Goal: Information Seeking & Learning: Learn about a topic

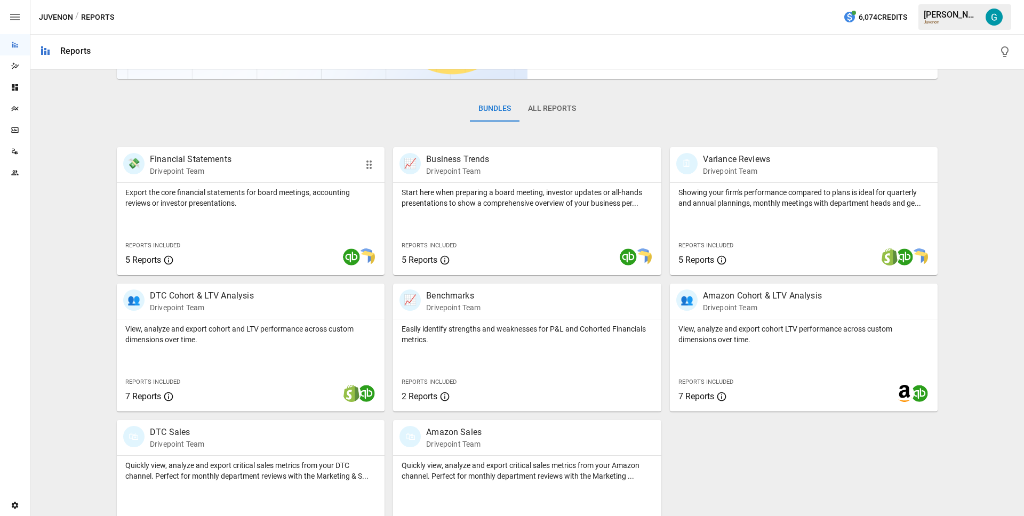
scroll to position [174, 0]
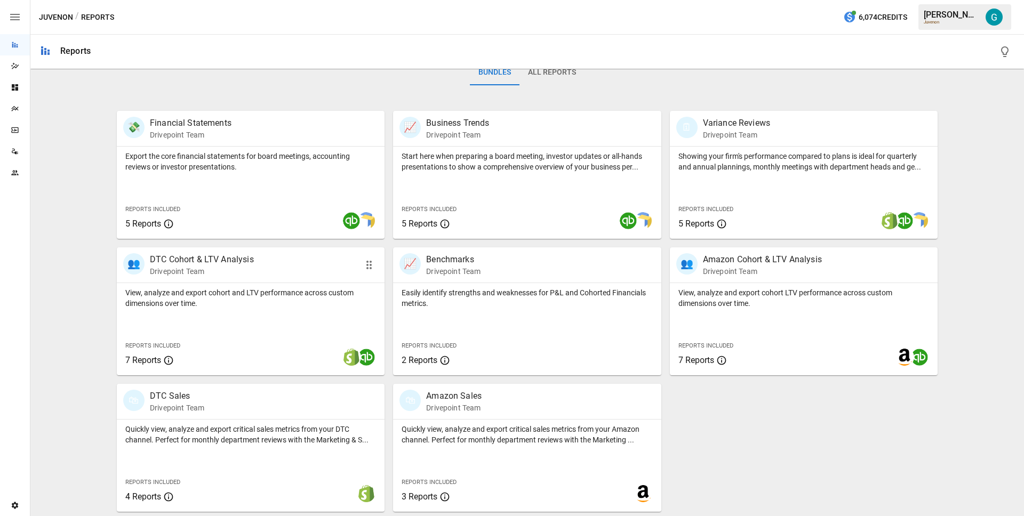
click at [265, 259] on div "👥 DTC Cohort & LTV Analysis Drivepoint Team" at bounding box center [229, 264] width 213 height 23
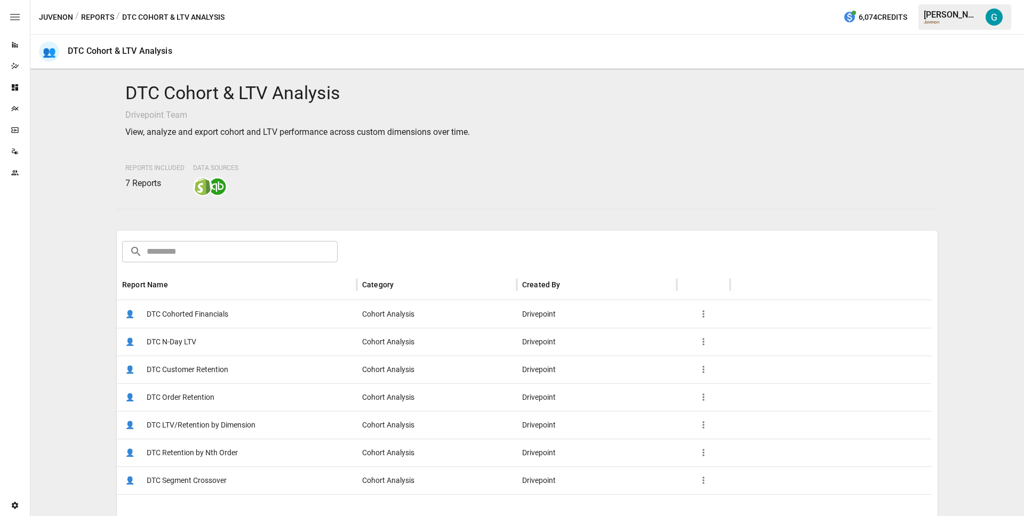
click at [200, 430] on span "DTC LTV/Retention by Dimension" at bounding box center [201, 425] width 109 height 27
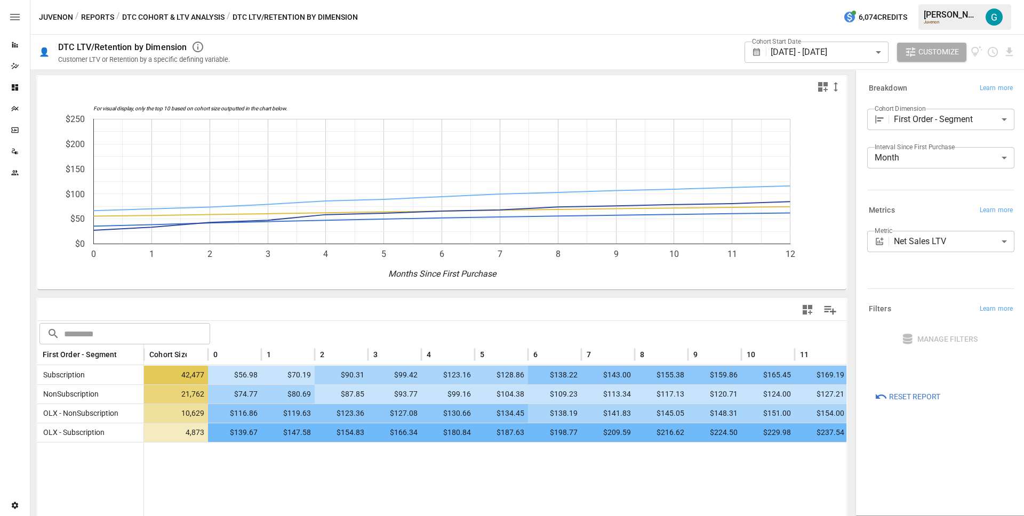
click at [177, 17] on button "DTC Cohort & LTV Analysis" at bounding box center [173, 17] width 102 height 13
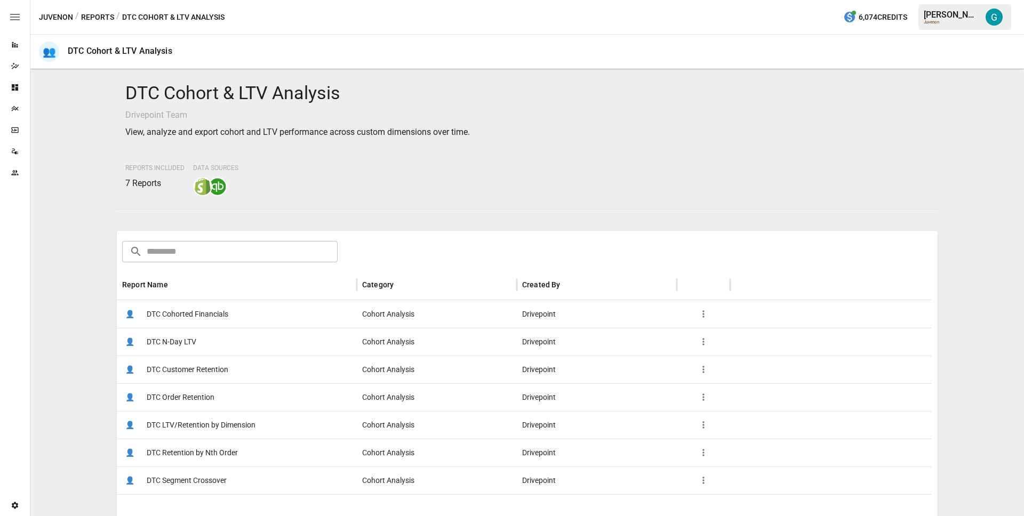
click at [194, 426] on span "DTC LTV/Retention by Dimension" at bounding box center [201, 425] width 109 height 27
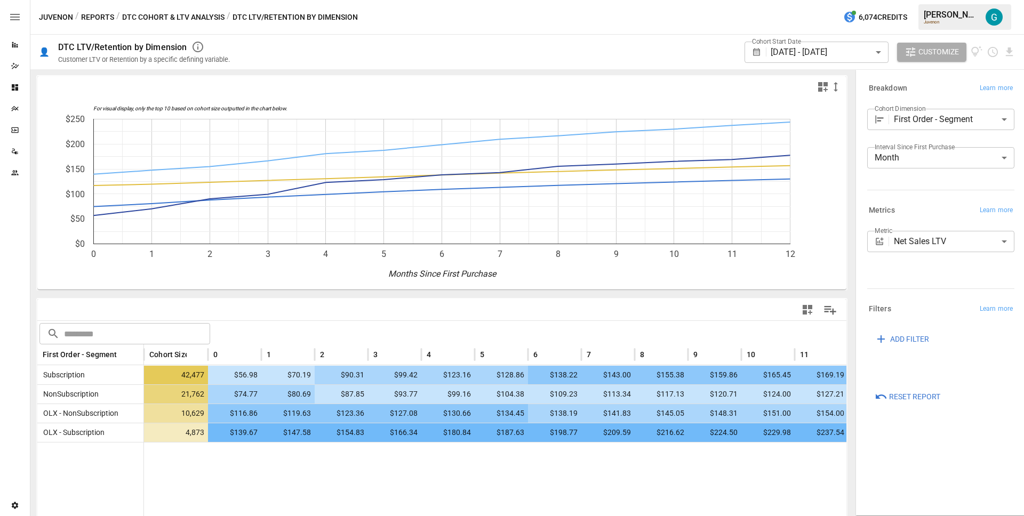
click at [153, 12] on button "DTC Cohort & LTV Analysis" at bounding box center [173, 17] width 102 height 13
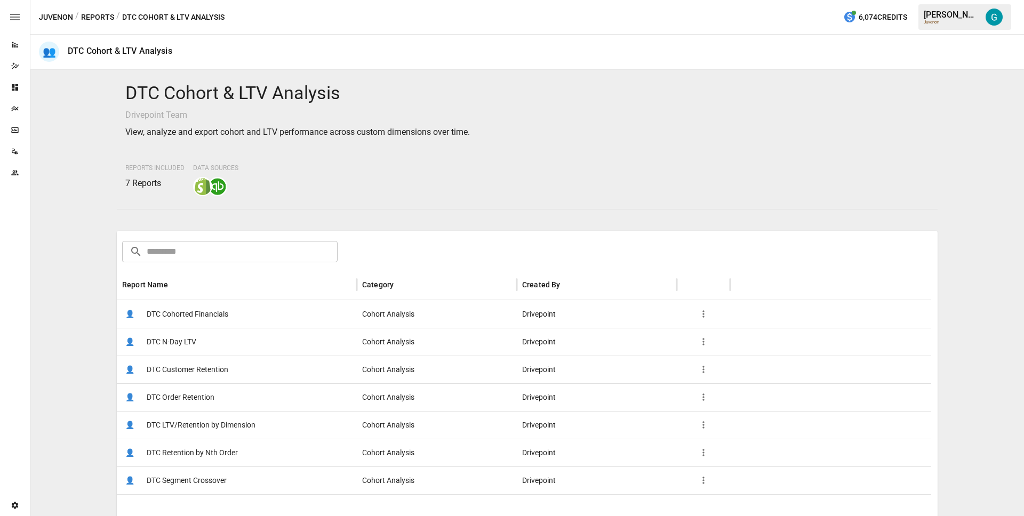
click at [192, 315] on span "DTC Cohorted Financials" at bounding box center [188, 314] width 82 height 27
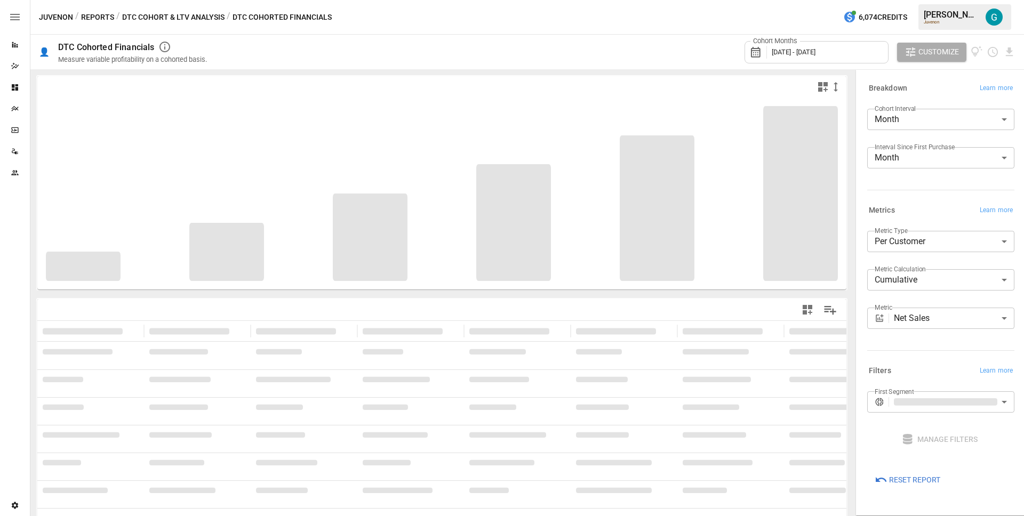
click at [801, 52] on span "[DATE] - [DATE]" at bounding box center [794, 52] width 44 height 8
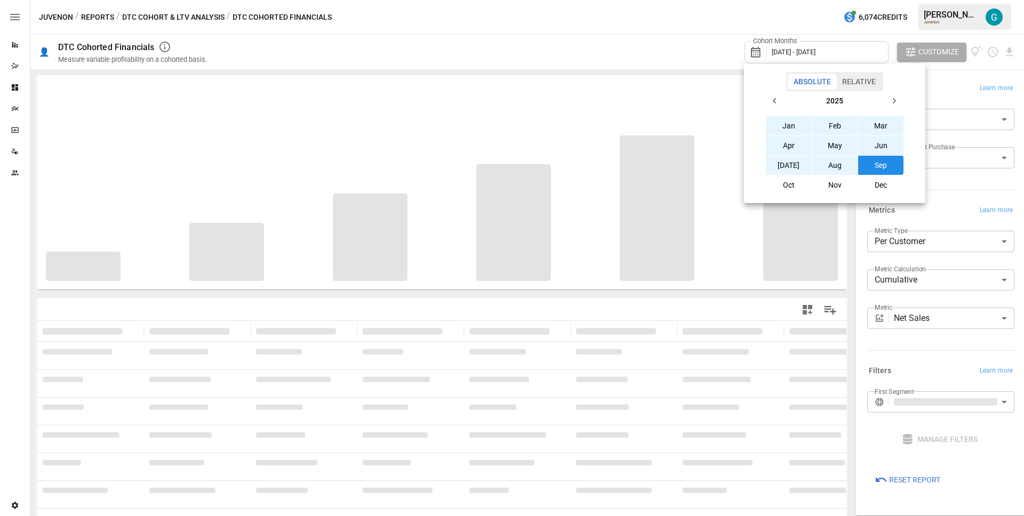
click at [775, 101] on icon "button" at bounding box center [775, 101] width 9 height 9
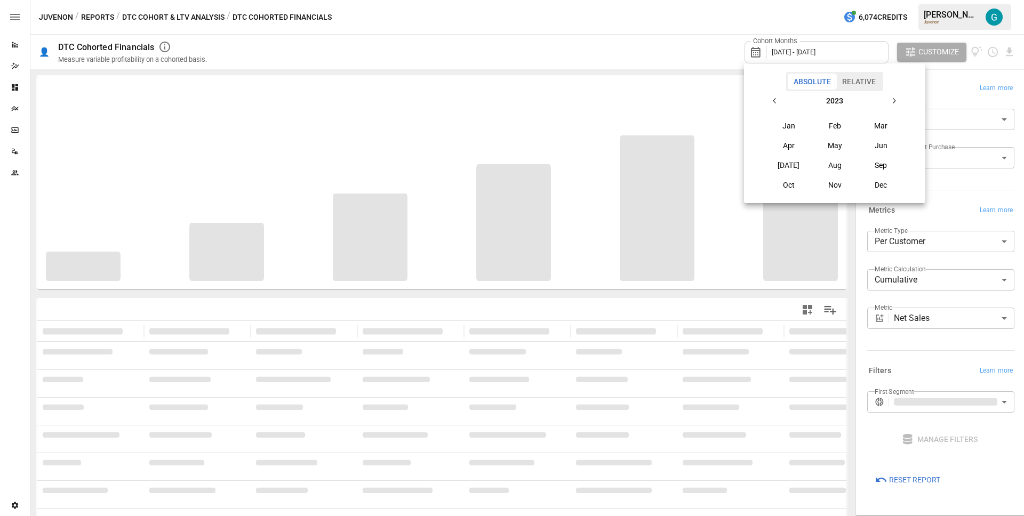
click at [775, 101] on icon "button" at bounding box center [775, 101] width 9 height 9
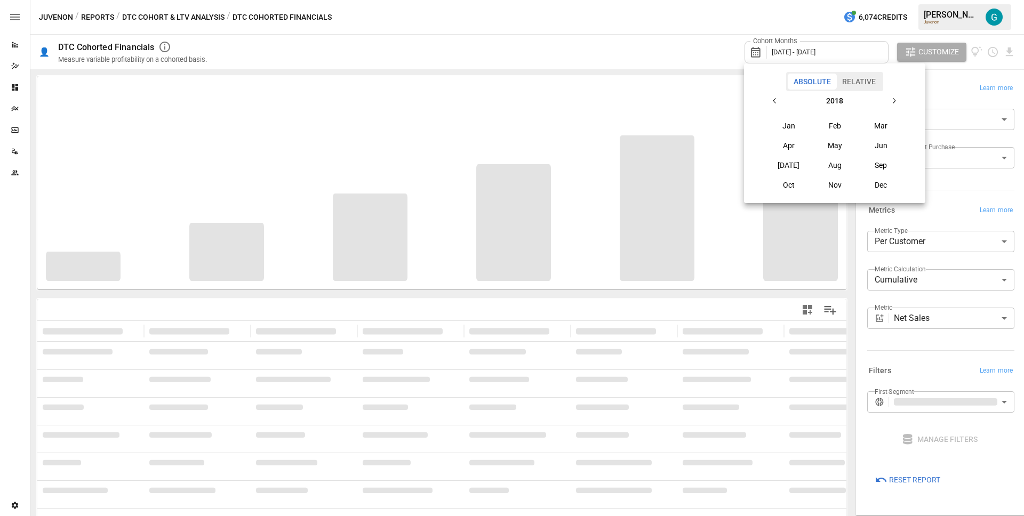
click at [775, 101] on icon "button" at bounding box center [775, 101] width 9 height 9
click at [778, 128] on button "Jan" at bounding box center [789, 125] width 46 height 19
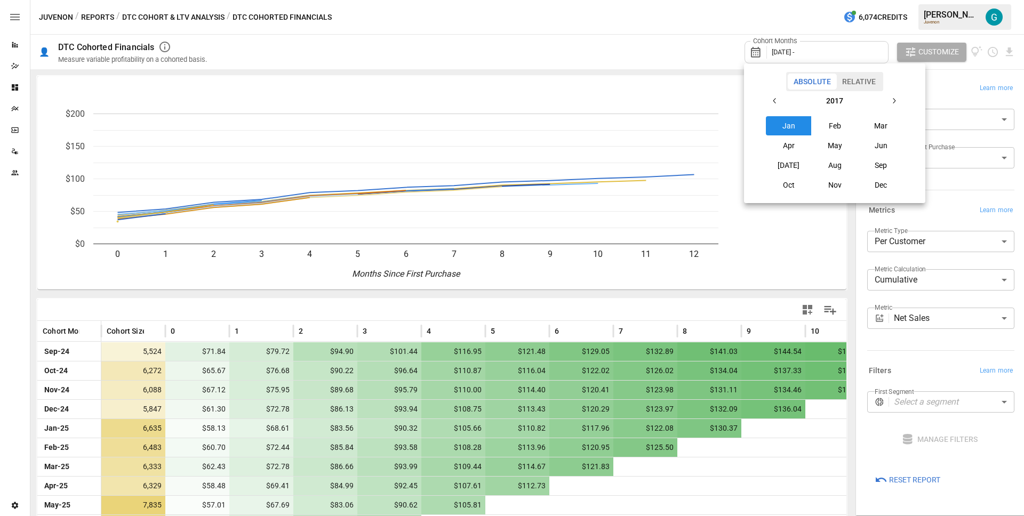
click at [895, 98] on icon "button" at bounding box center [894, 101] width 9 height 9
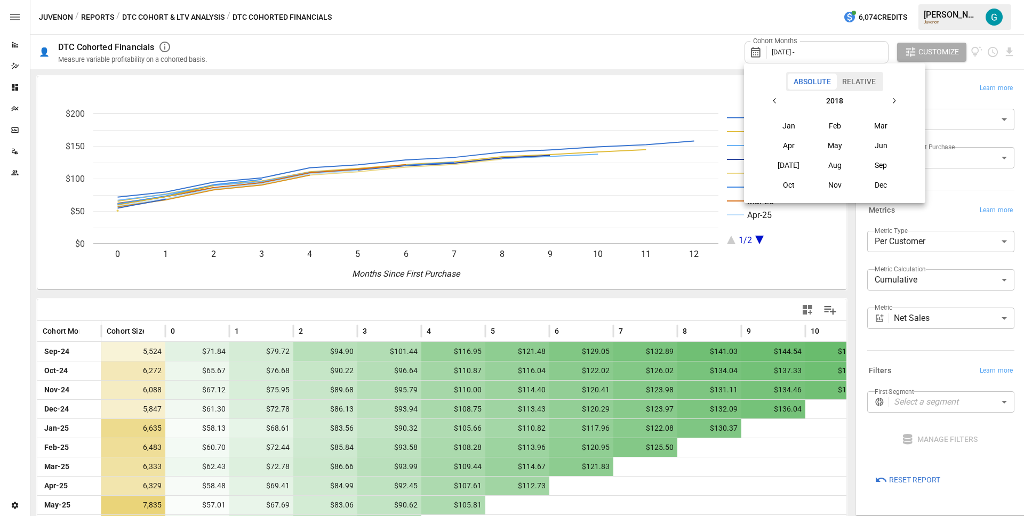
click at [895, 98] on icon "button" at bounding box center [894, 101] width 9 height 9
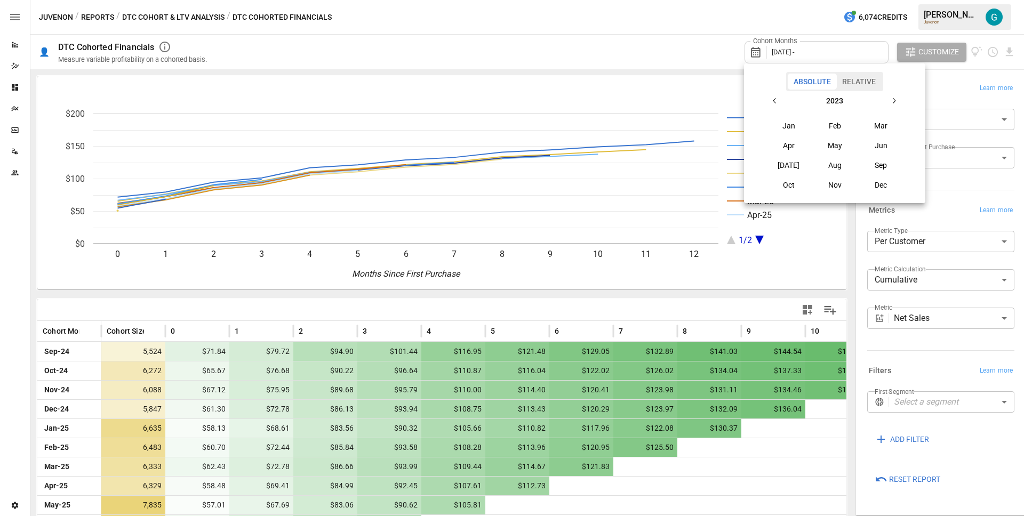
click at [895, 98] on icon "button" at bounding box center [894, 101] width 9 height 9
click at [897, 103] on icon "button" at bounding box center [894, 101] width 9 height 9
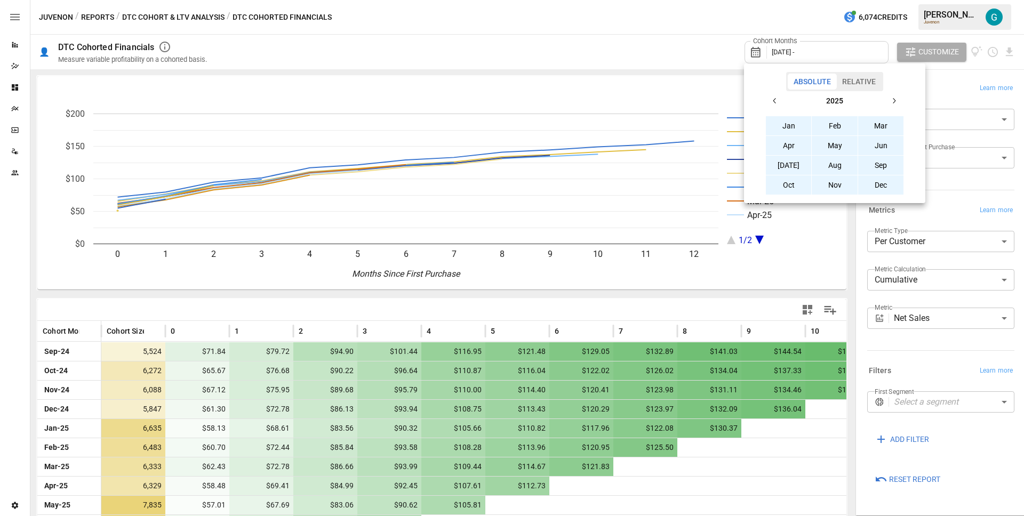
click at [888, 188] on button "Dec" at bounding box center [881, 185] width 46 height 19
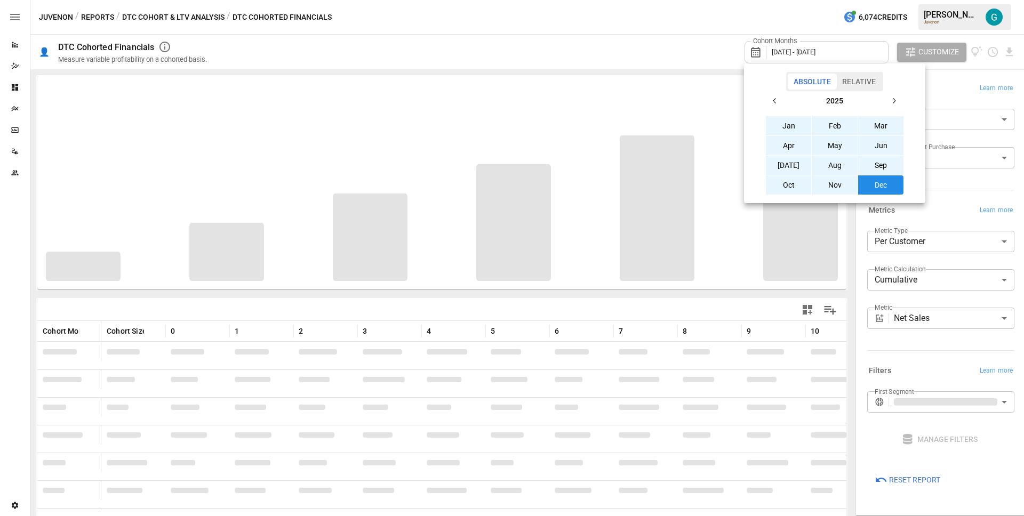
click at [945, 195] on div at bounding box center [512, 258] width 1024 height 516
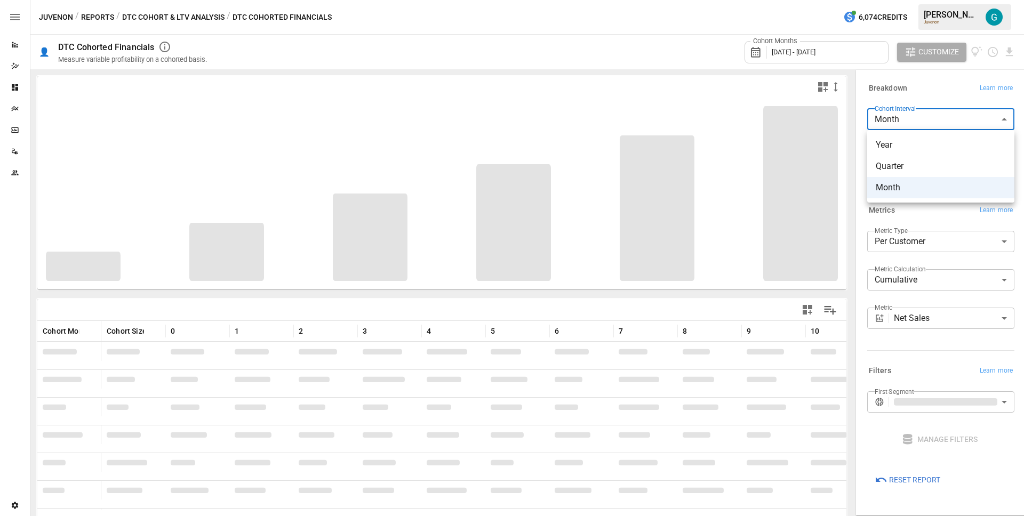
click at [918, 0] on body "Reports Dazzler Studio Dashboards Plans SmartModel ™ Data Sources Team Settings…" at bounding box center [512, 0] width 1024 height 0
click at [917, 147] on span "Year" at bounding box center [941, 145] width 130 height 13
type input "****"
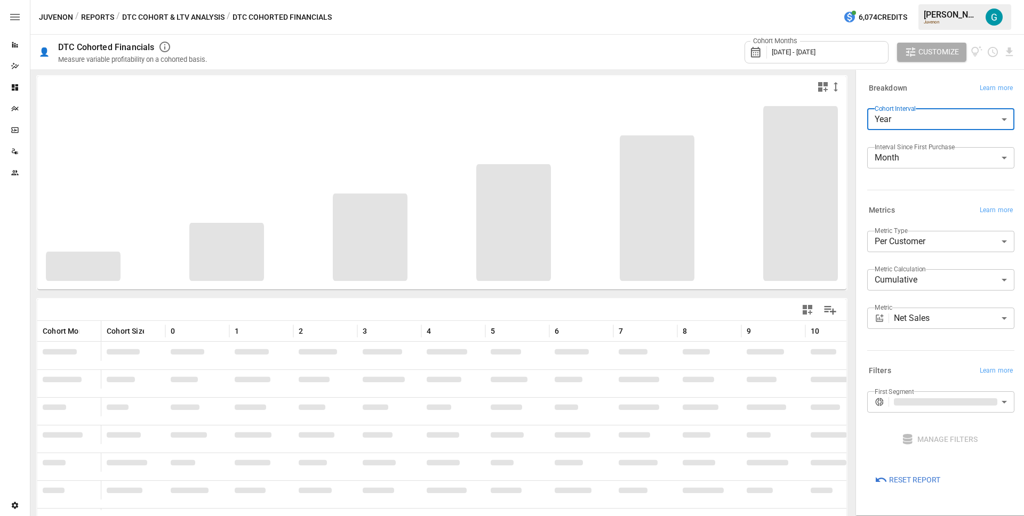
click at [928, 203] on div "Metrics Learn more" at bounding box center [940, 210] width 147 height 15
click at [940, 186] on div at bounding box center [939, 188] width 152 height 5
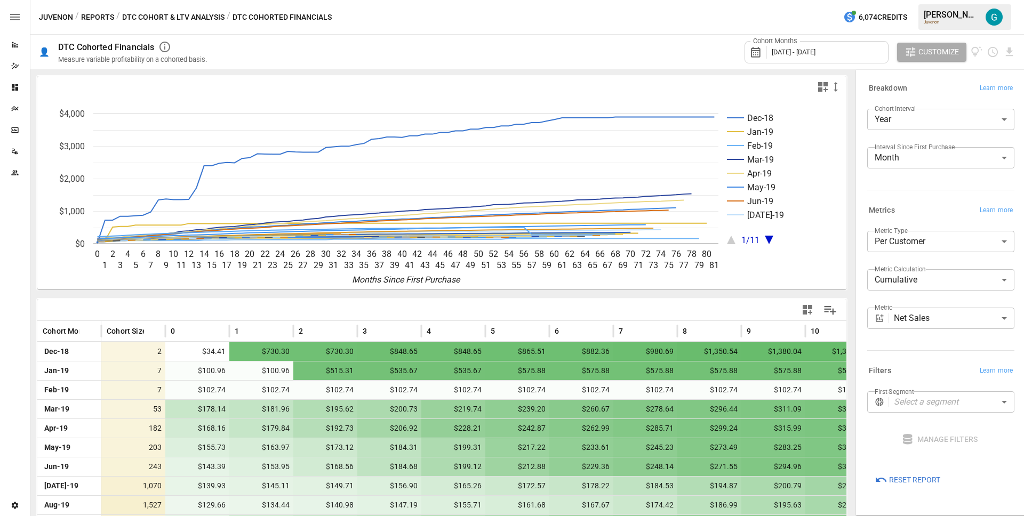
click at [794, 52] on span "[DATE] - [DATE]" at bounding box center [794, 52] width 44 height 8
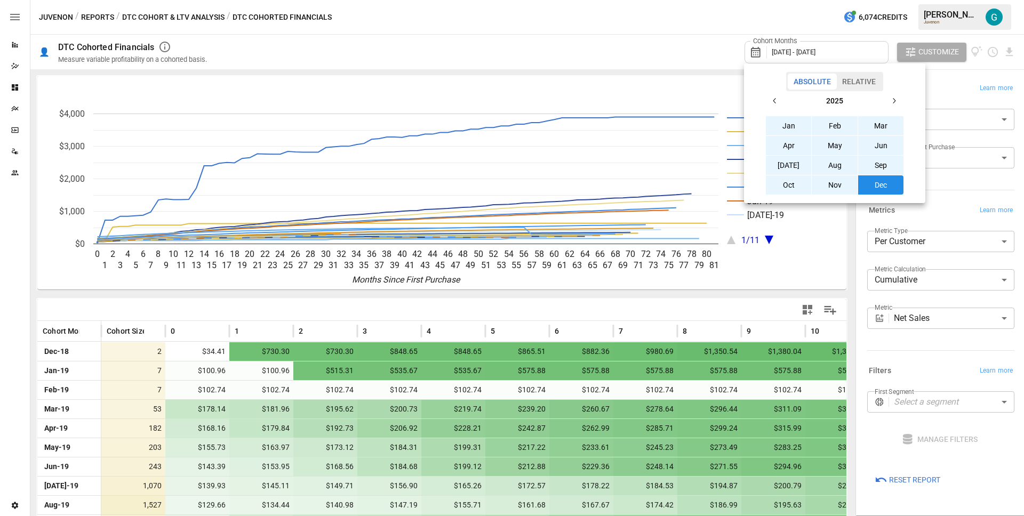
click at [779, 103] on icon "button" at bounding box center [775, 101] width 9 height 9
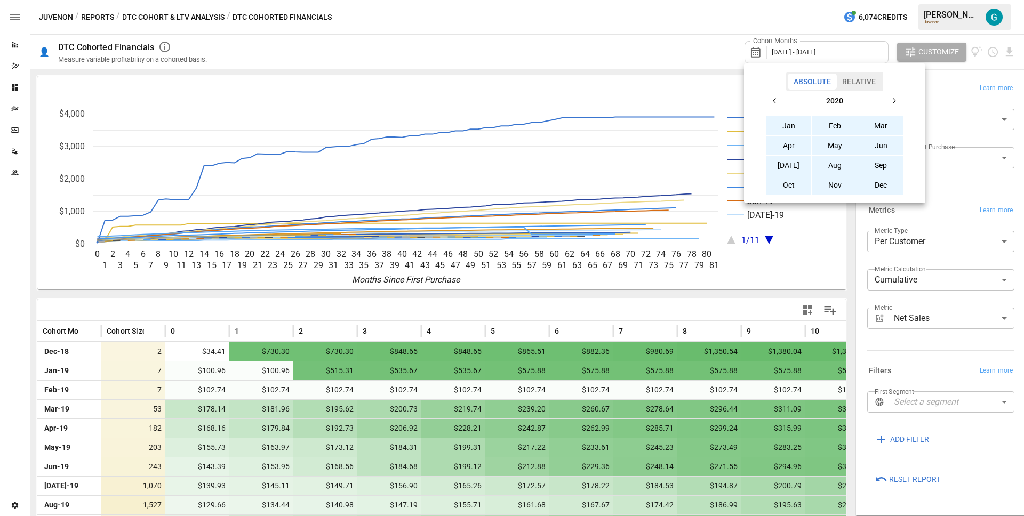
click at [779, 103] on icon "button" at bounding box center [775, 101] width 9 height 9
click at [897, 106] on button "button" at bounding box center [893, 100] width 19 height 19
click at [796, 128] on button "Jan" at bounding box center [789, 125] width 46 height 19
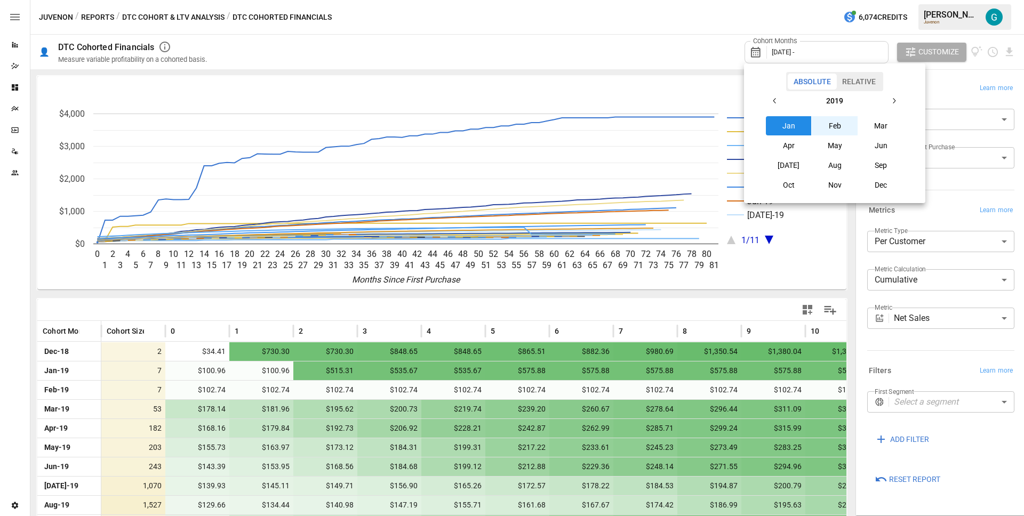
click at [899, 95] on button "button" at bounding box center [893, 100] width 19 height 19
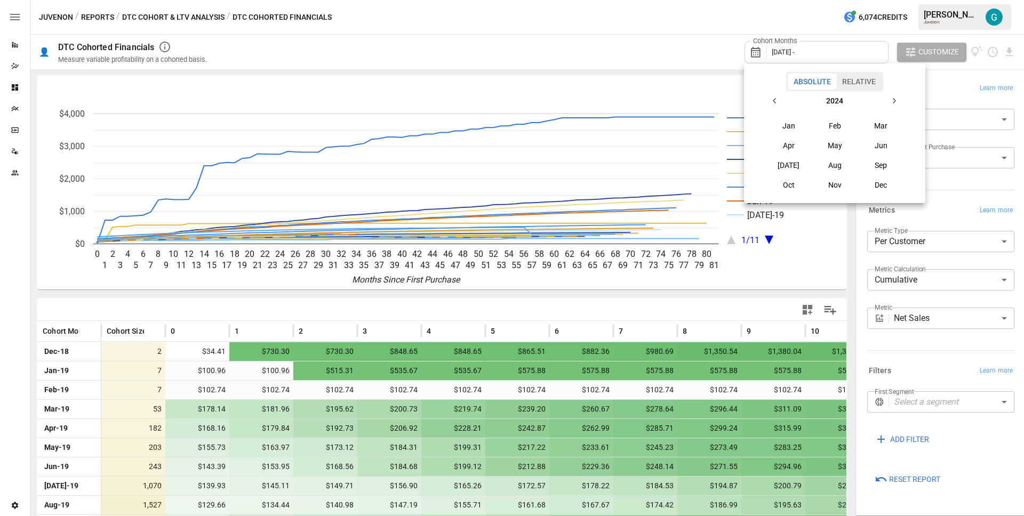
click at [899, 95] on button "button" at bounding box center [893, 100] width 19 height 19
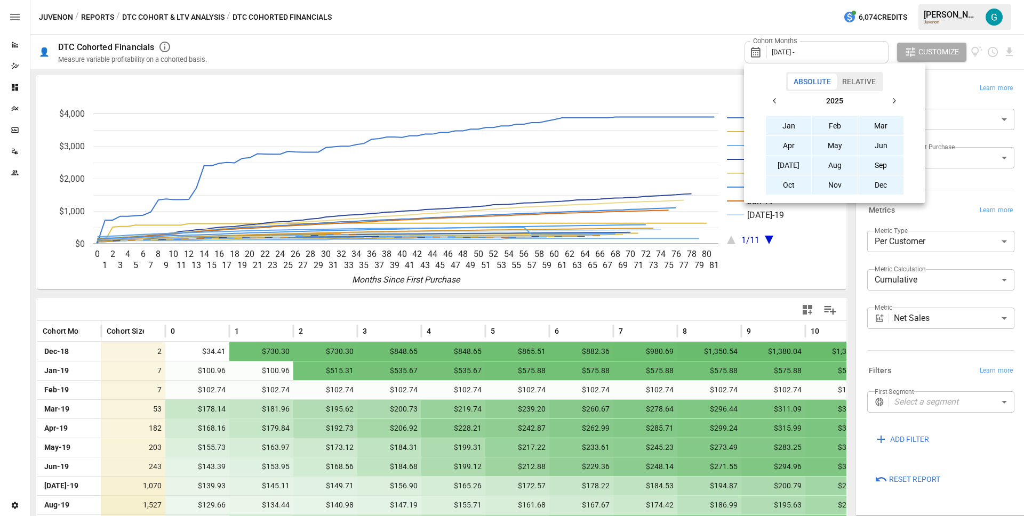
click at [887, 190] on button "Dec" at bounding box center [881, 185] width 46 height 19
click at [956, 134] on div at bounding box center [512, 258] width 1024 height 516
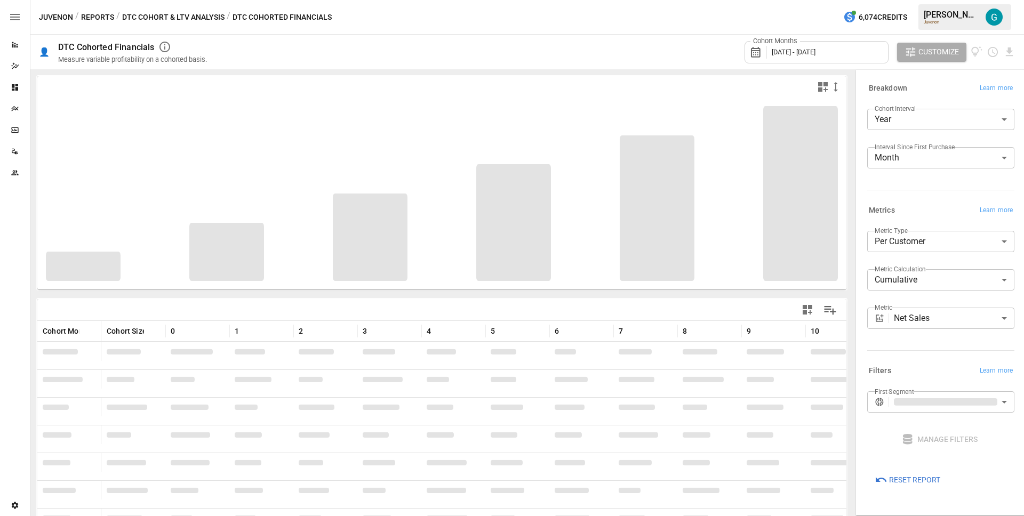
click at [956, 134] on div at bounding box center [512, 258] width 1024 height 516
click at [940, 98] on div "Breakdown Learn more Cohort Interval Year **** ​ Interval Since First Purchase …" at bounding box center [939, 138] width 152 height 122
